Goal: Find specific page/section: Find specific page/section

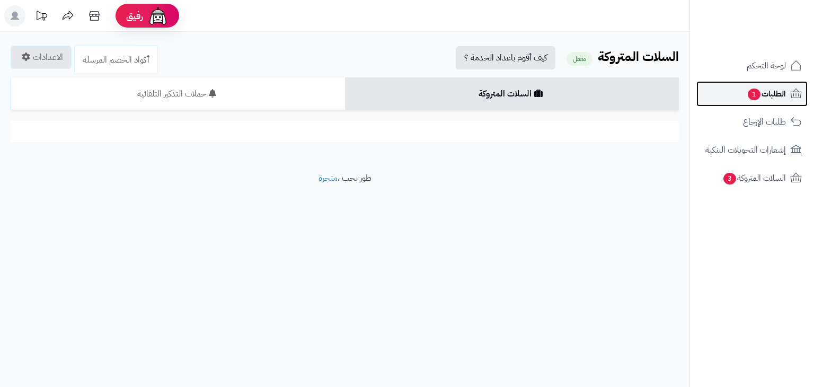
click at [763, 91] on span "الطلبات 1" at bounding box center [765, 93] width 39 height 15
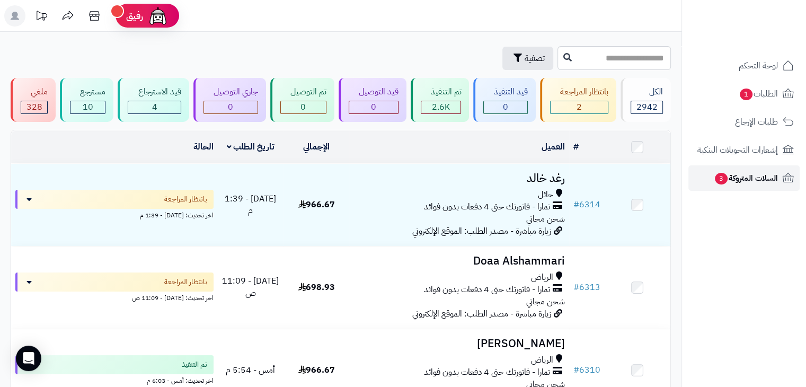
click at [761, 181] on span "السلات المتروكة 3" at bounding box center [745, 178] width 64 height 15
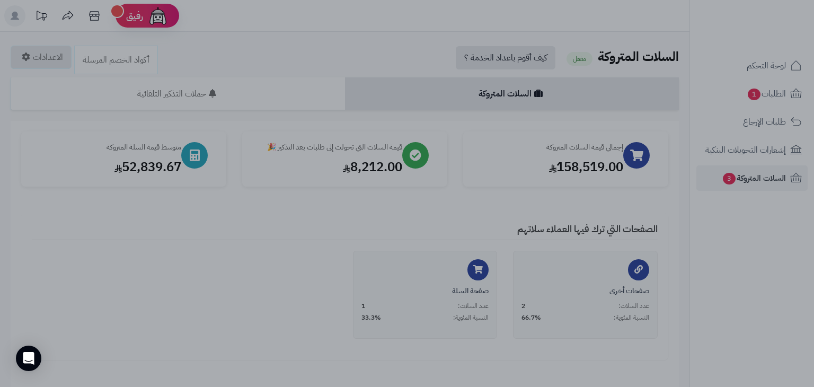
click at [181, 248] on div at bounding box center [407, 193] width 814 height 387
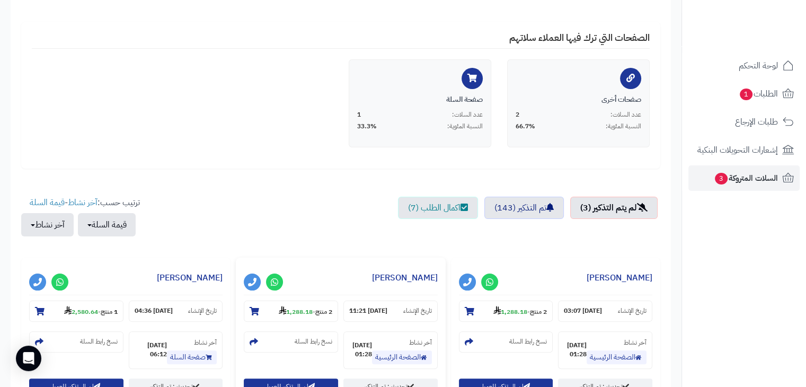
scroll to position [318, 0]
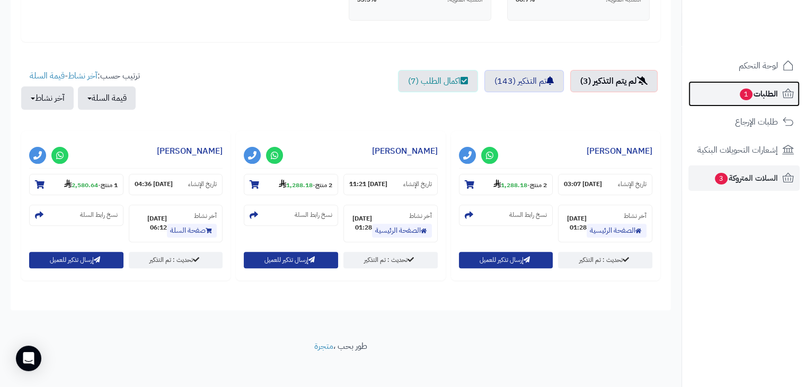
click at [763, 96] on span "الطلبات 1" at bounding box center [757, 93] width 39 height 15
